Goal: Check status: Check status

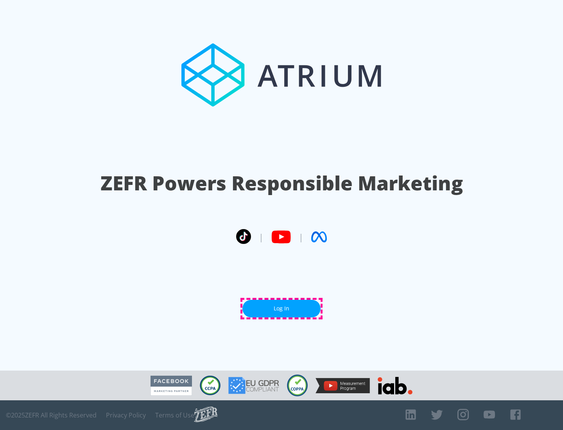
click at [282, 309] on link "Log In" at bounding box center [281, 309] width 78 height 18
